Goal: Task Accomplishment & Management: Use online tool/utility

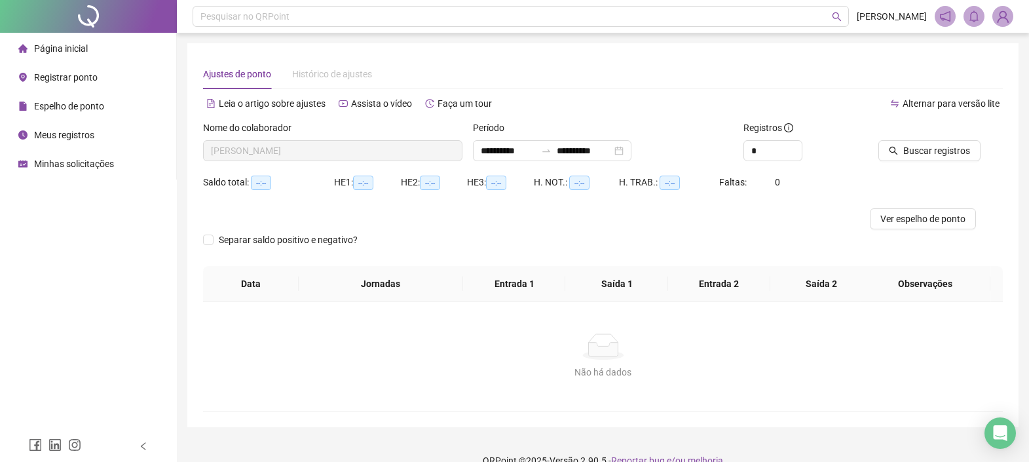
scroll to position [21, 0]
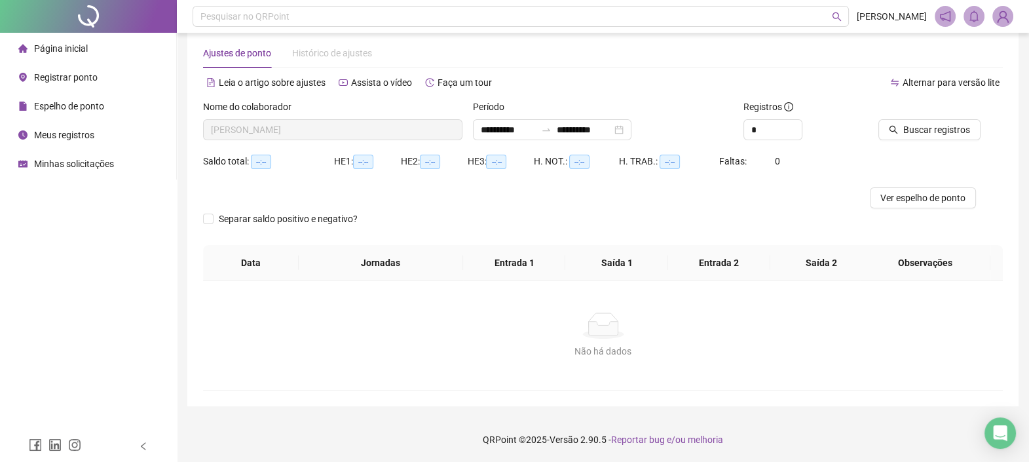
drag, startPoint x: 40, startPoint y: 106, endPoint x: 51, endPoint y: 100, distance: 12.6
click at [51, 101] on span "Espelho de ponto" at bounding box center [69, 106] width 70 height 10
copy span "spe"
click at [46, 78] on span "Registrar ponto" at bounding box center [66, 77] width 64 height 10
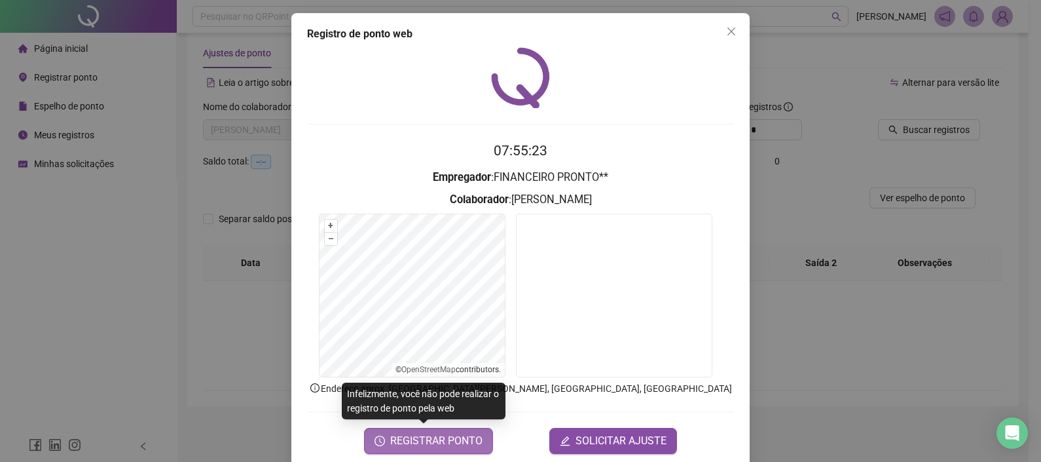
click at [426, 437] on span "REGISTRAR PONTO" at bounding box center [436, 441] width 92 height 16
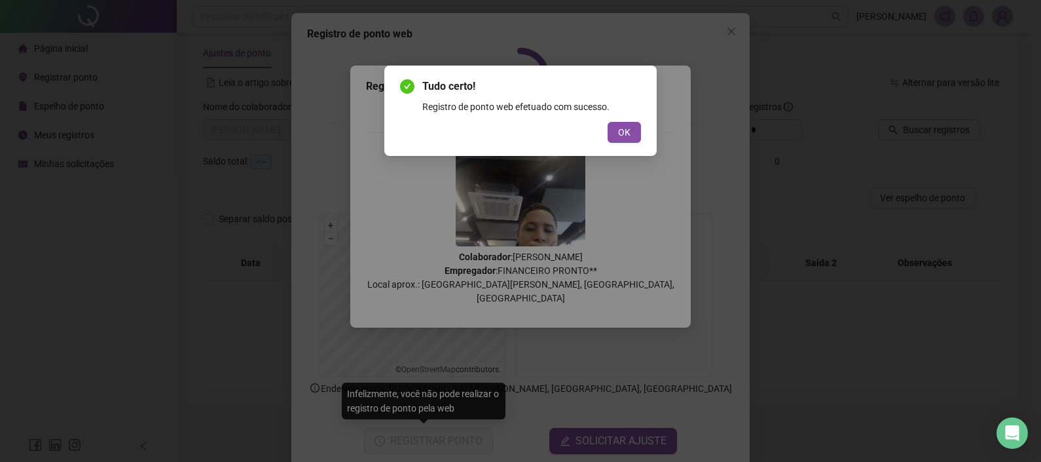
click at [616, 132] on button "OK" at bounding box center [624, 132] width 33 height 21
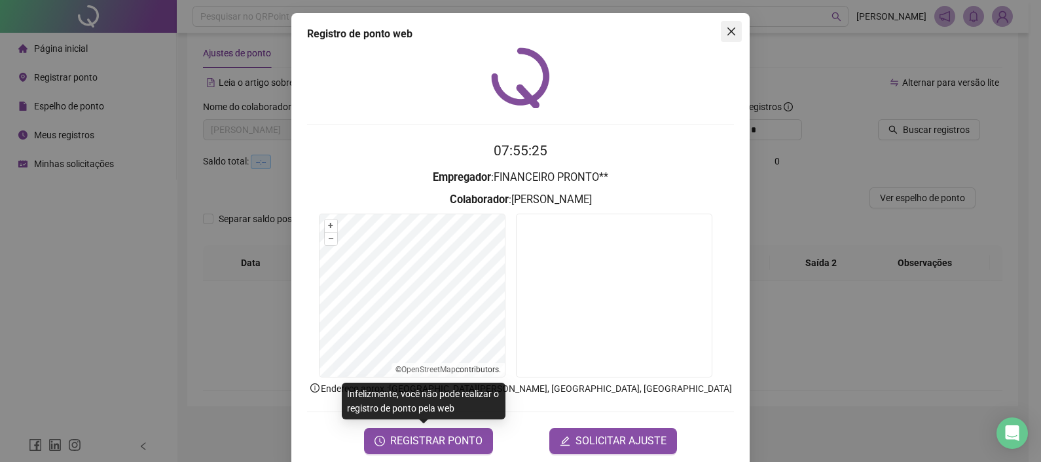
click at [726, 28] on icon "close" at bounding box center [731, 31] width 10 height 10
